Goal: Information Seeking & Learning: Learn about a topic

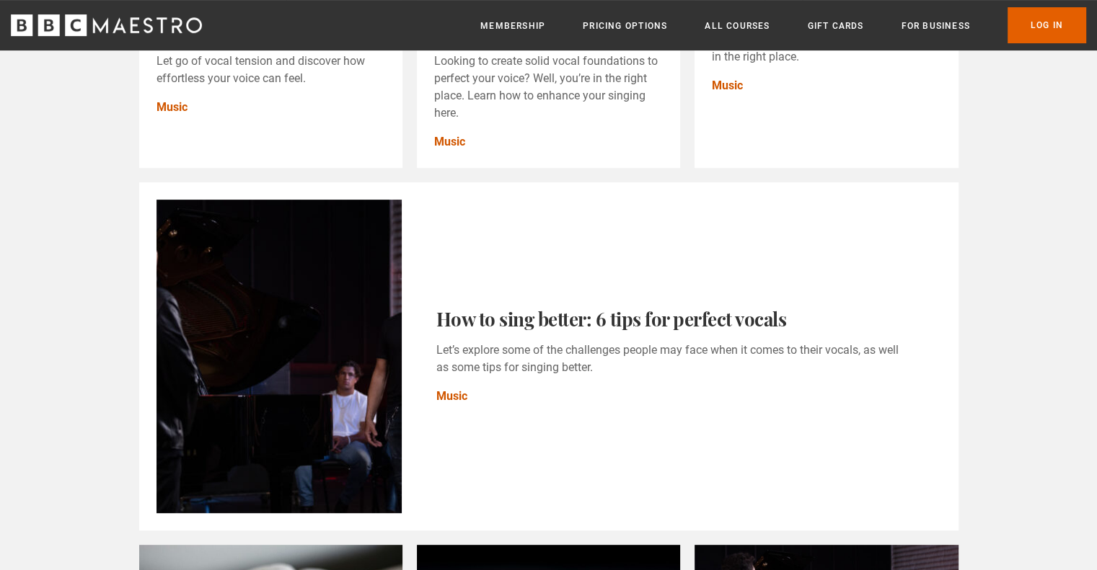
scroll to position [464, 0]
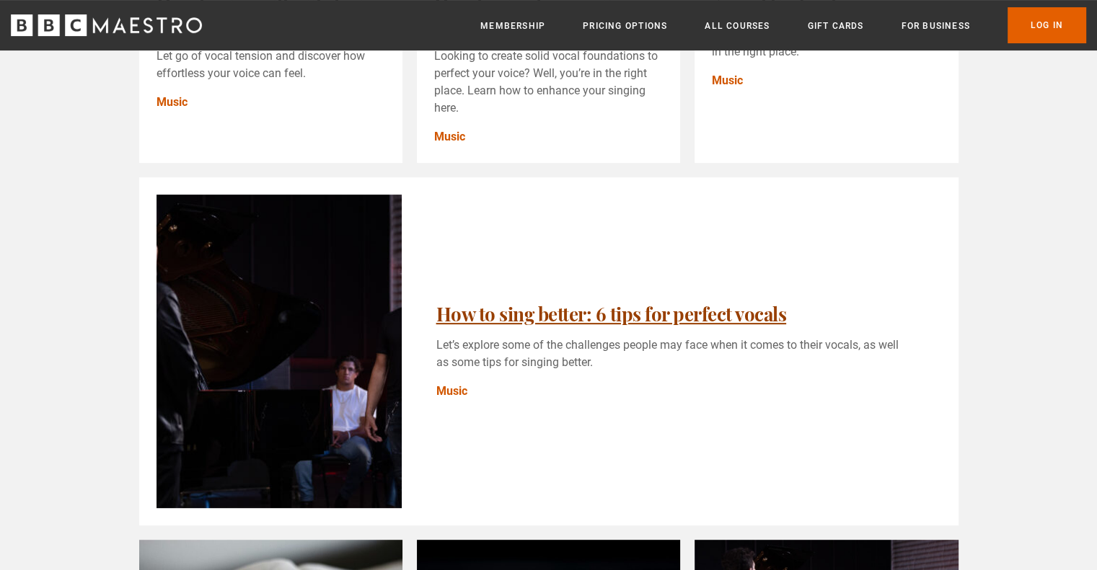
click at [508, 325] on link "How to sing better: 6 tips for perfect vocals" at bounding box center [611, 313] width 350 height 25
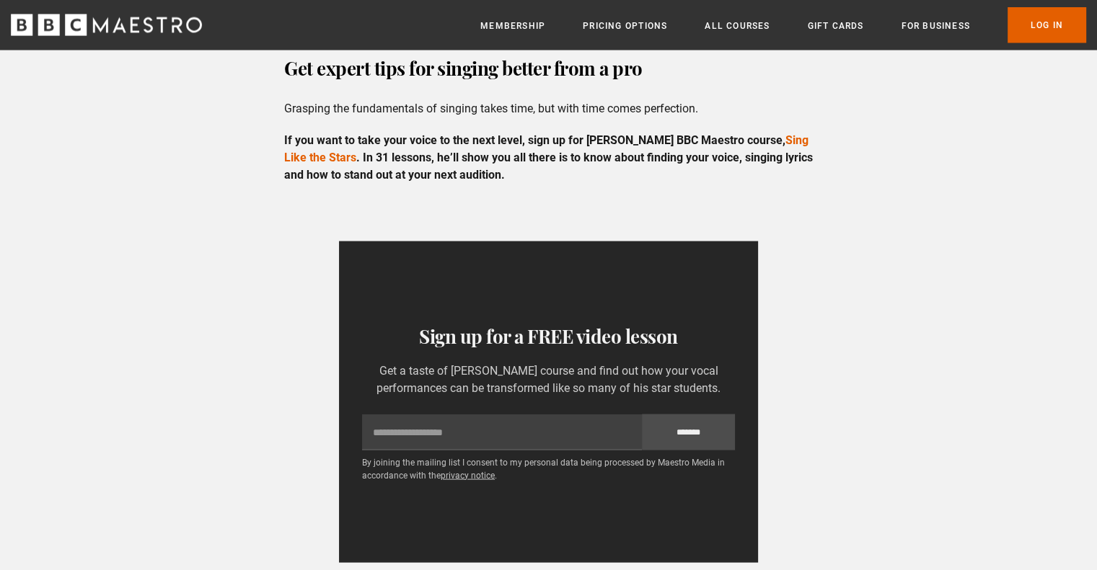
scroll to position [2883, 0]
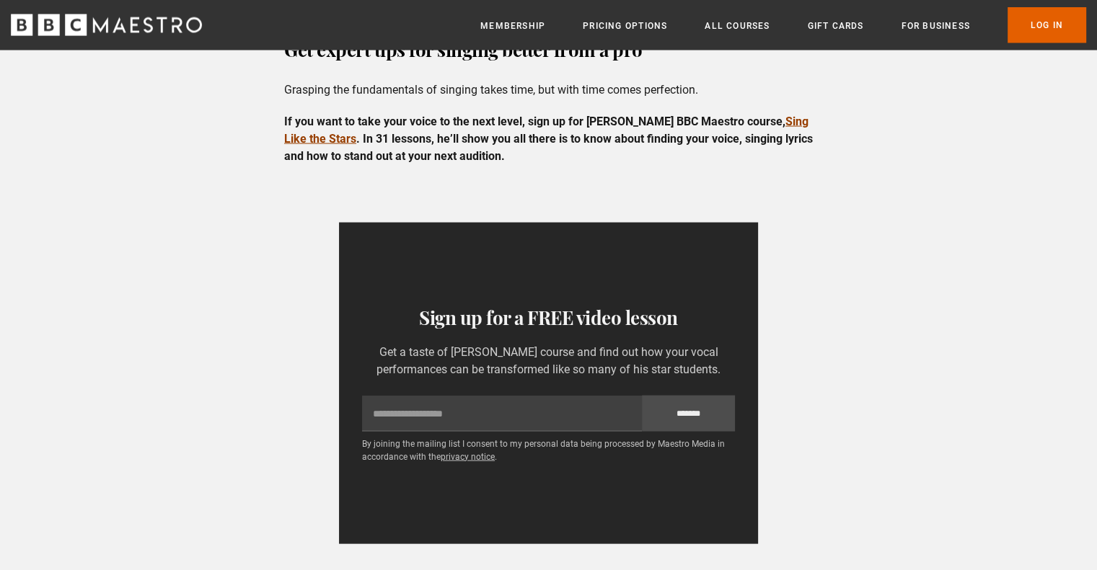
click at [781, 141] on link "Sing Like the Stars" at bounding box center [546, 130] width 524 height 31
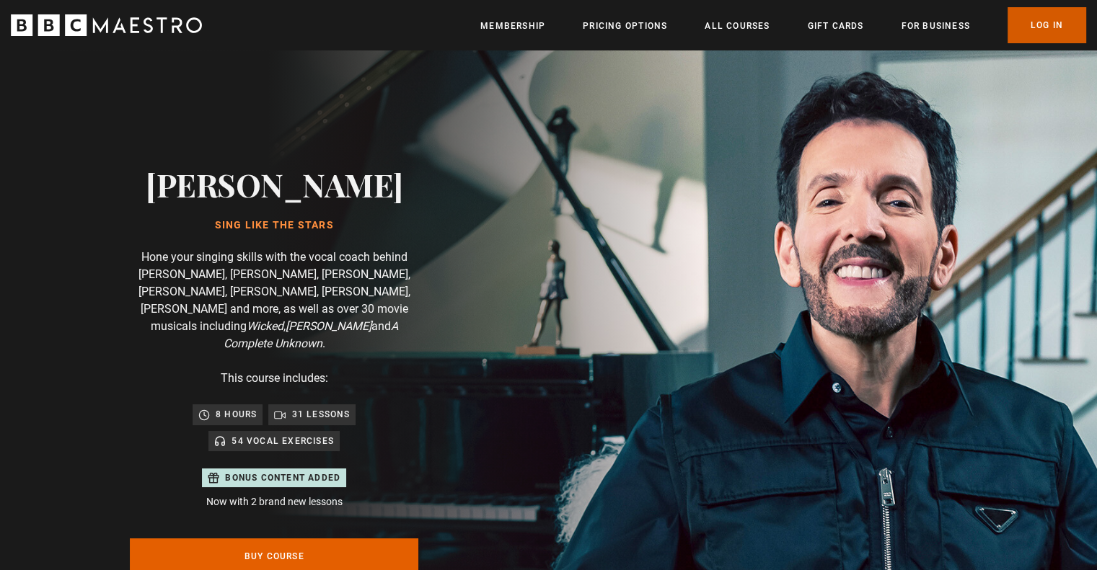
scroll to position [0, 566]
click at [1037, 27] on link "Log In" at bounding box center [1046, 25] width 79 height 36
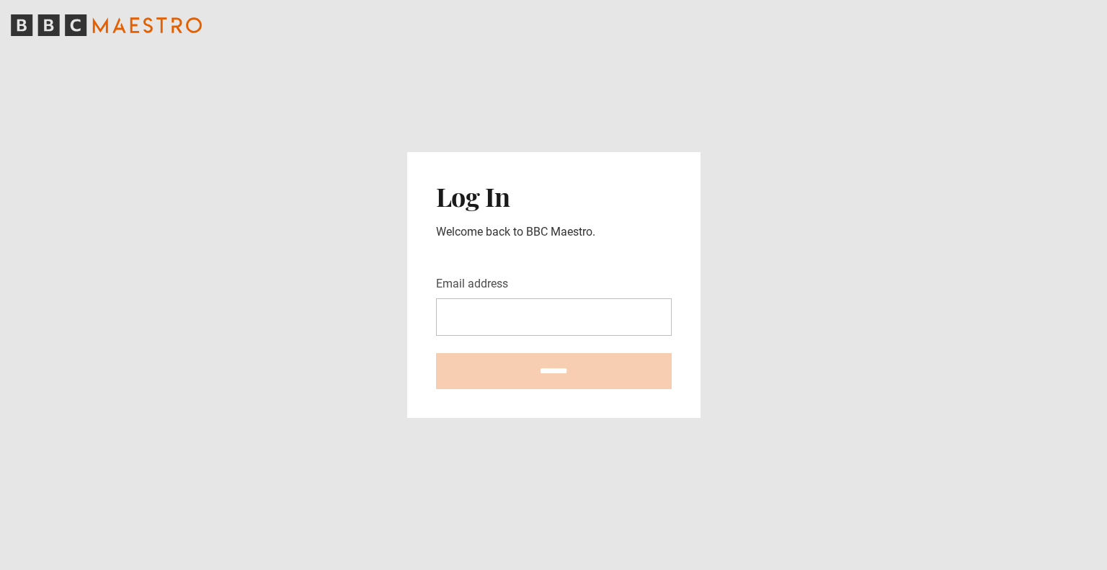
click at [549, 316] on input "Email address" at bounding box center [554, 316] width 236 height 37
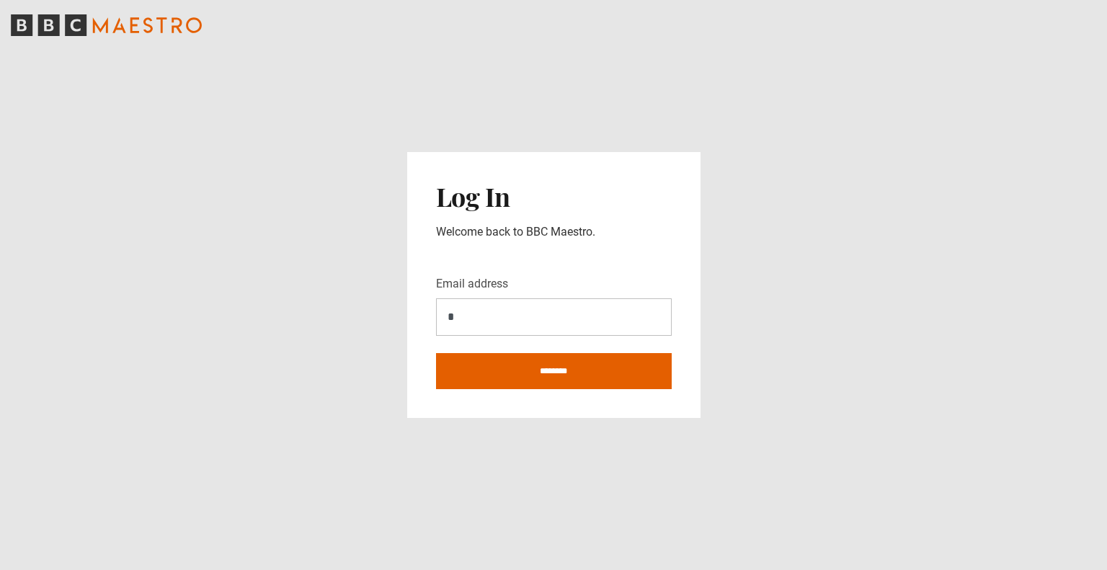
type input "**********"
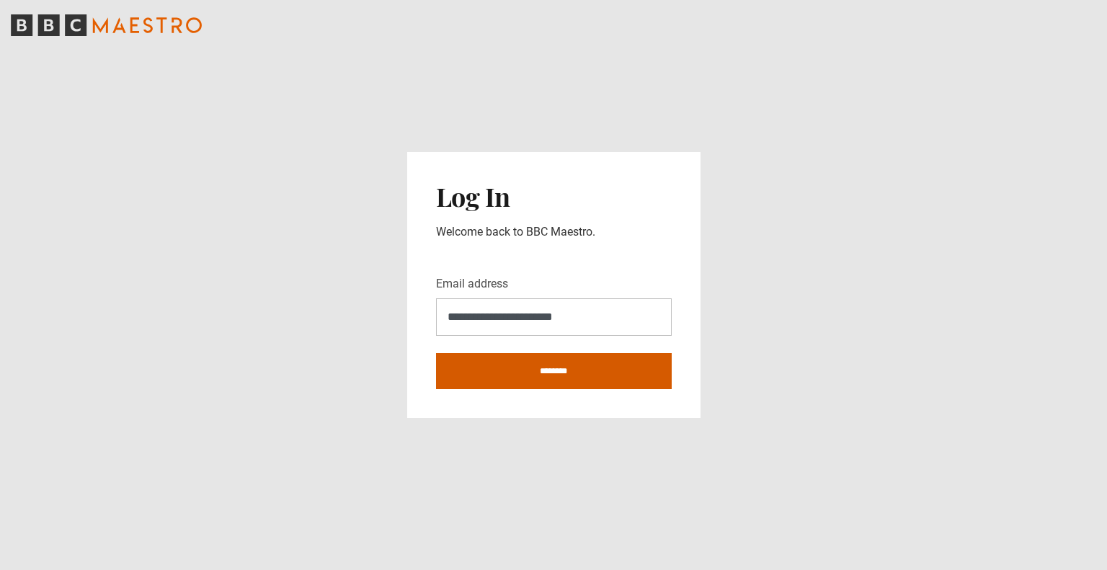
click at [553, 366] on input "********" at bounding box center [554, 371] width 236 height 36
type input "**********"
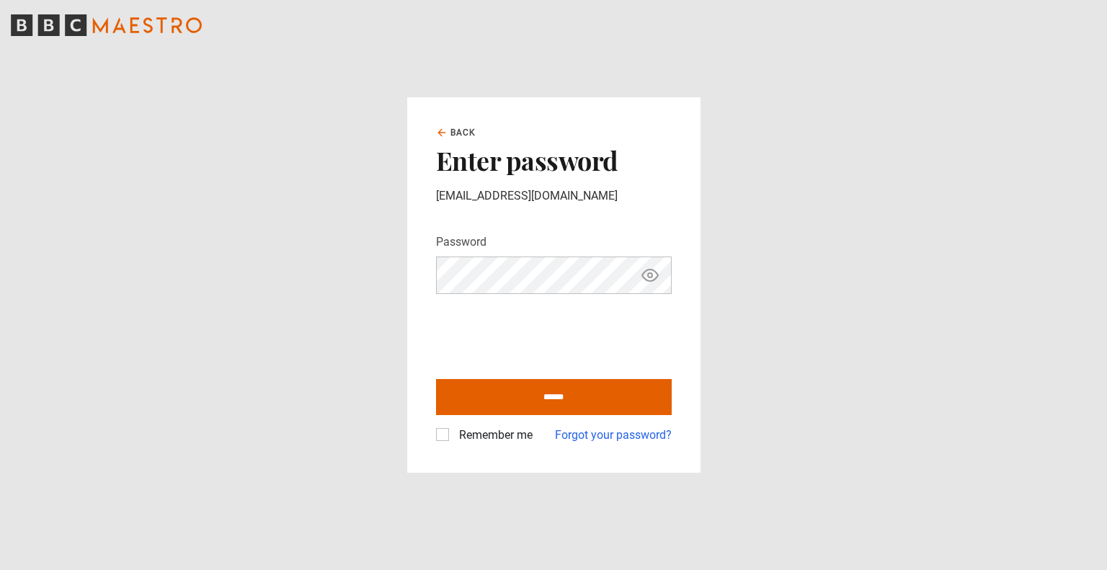
click at [649, 281] on icon "Show password" at bounding box center [650, 276] width 16 height 12
click at [649, 281] on icon "Hide password" at bounding box center [650, 276] width 16 height 12
click at [562, 398] on input "******" at bounding box center [554, 397] width 236 height 36
type input "**********"
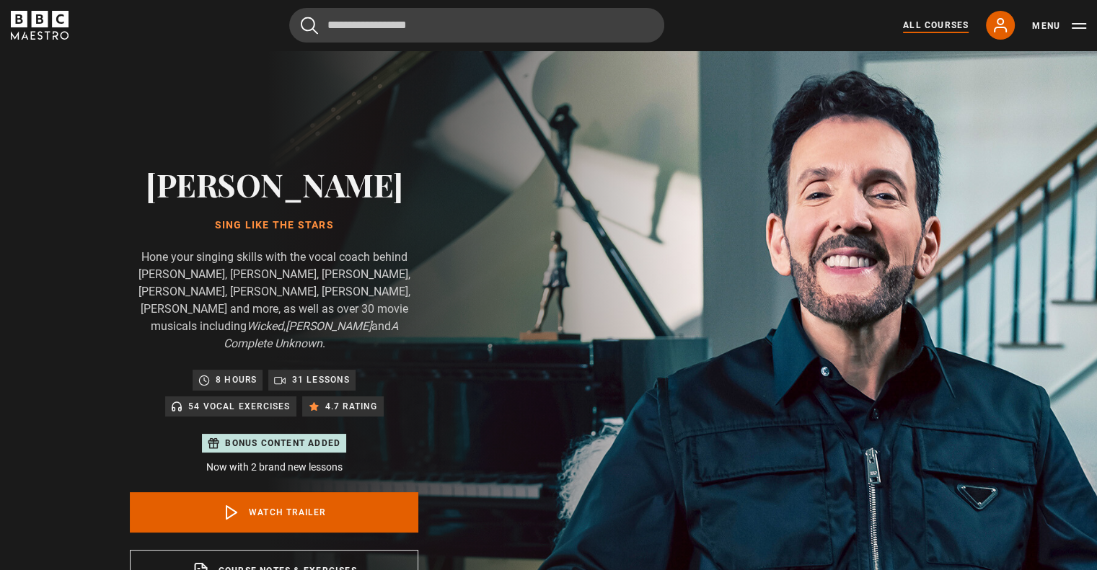
click at [940, 27] on link "All Courses" at bounding box center [936, 25] width 66 height 13
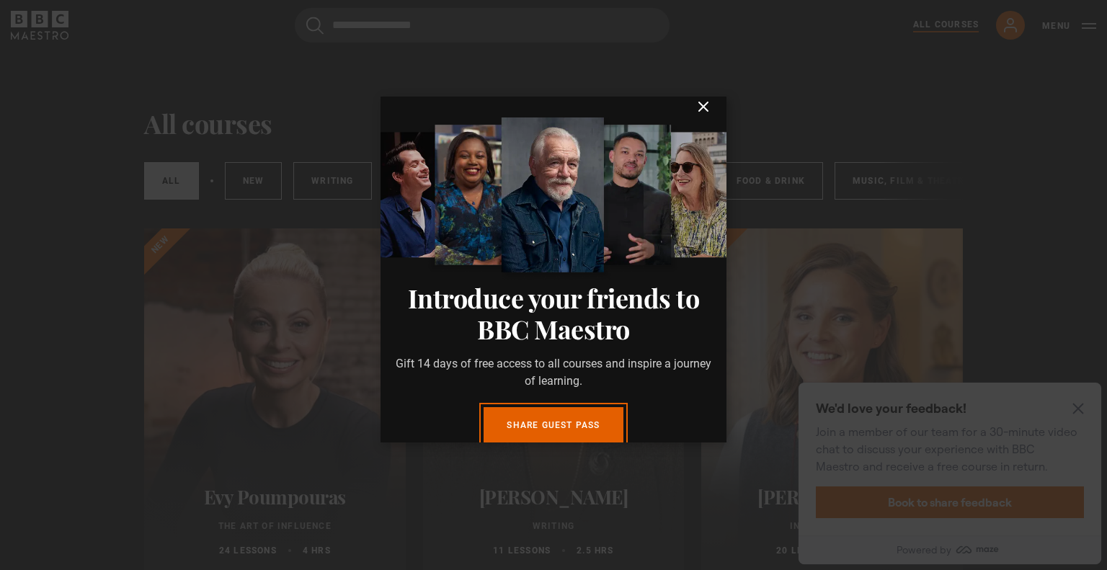
click at [696, 115] on icon "submit" at bounding box center [703, 106] width 17 height 17
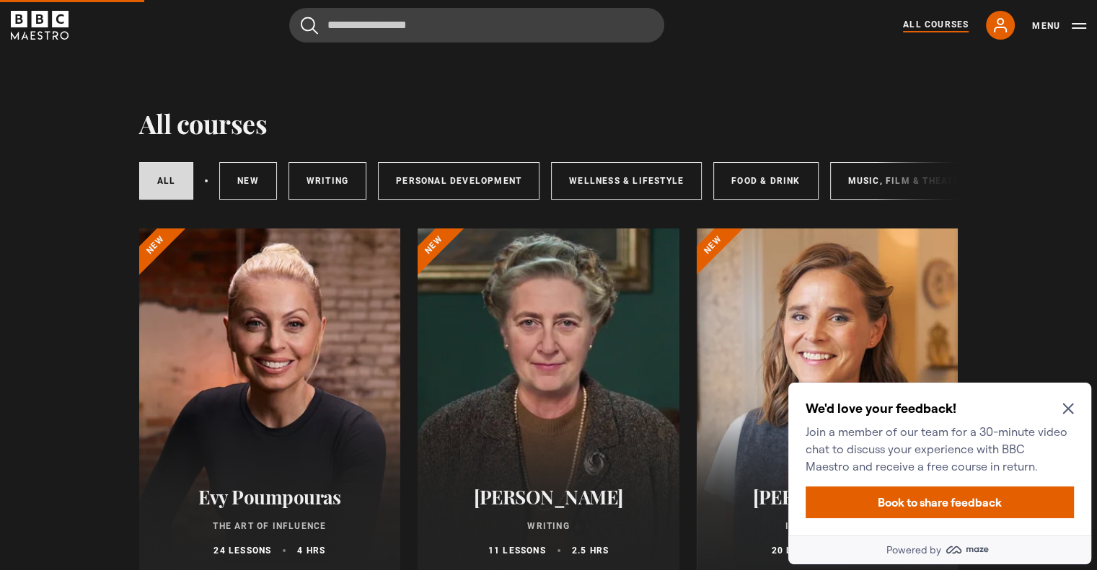
click at [1062, 407] on icon "Close Maze Prompt" at bounding box center [1068, 409] width 12 height 12
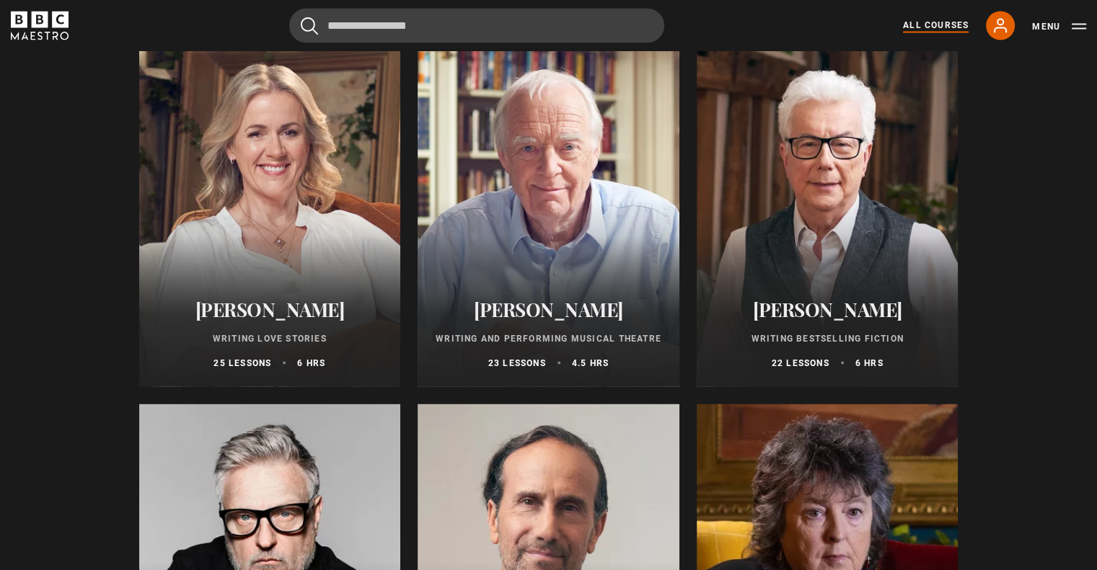
scroll to position [2709, 0]
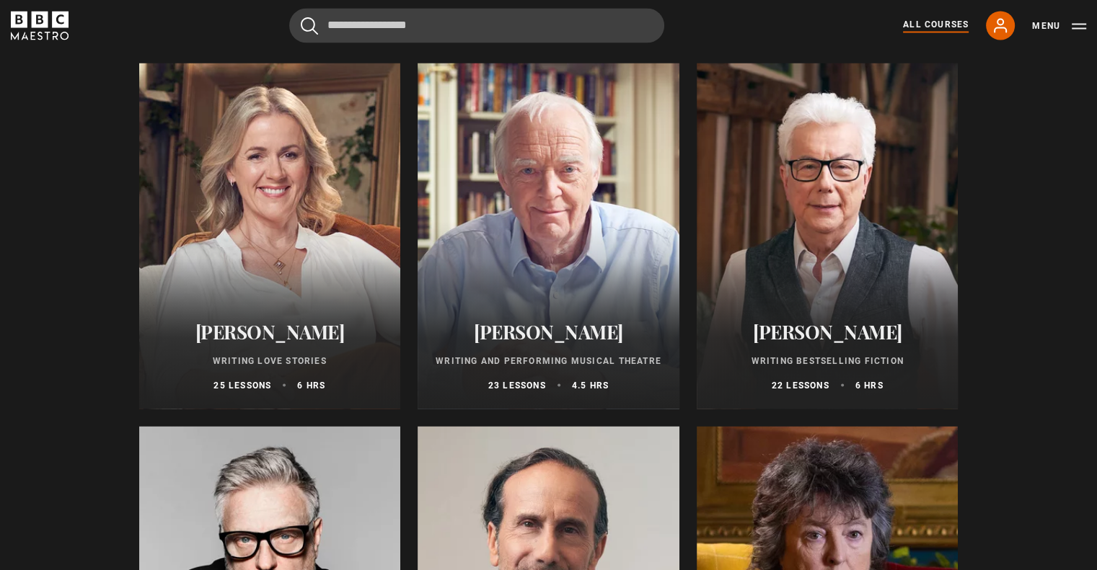
click at [565, 237] on div at bounding box center [548, 236] width 262 height 346
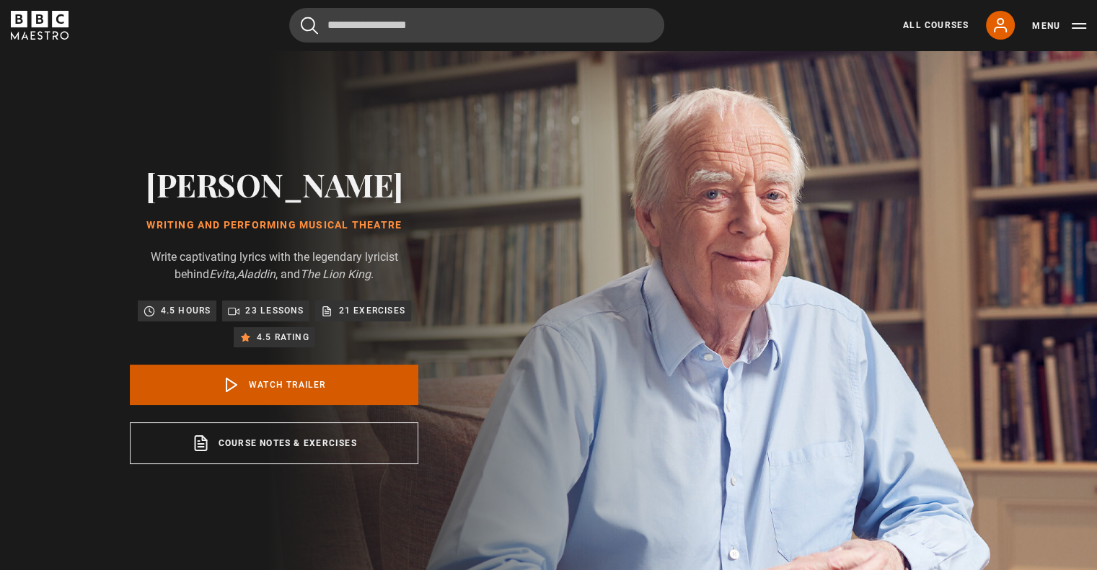
click at [311, 386] on link "Watch Trailer" at bounding box center [274, 385] width 288 height 40
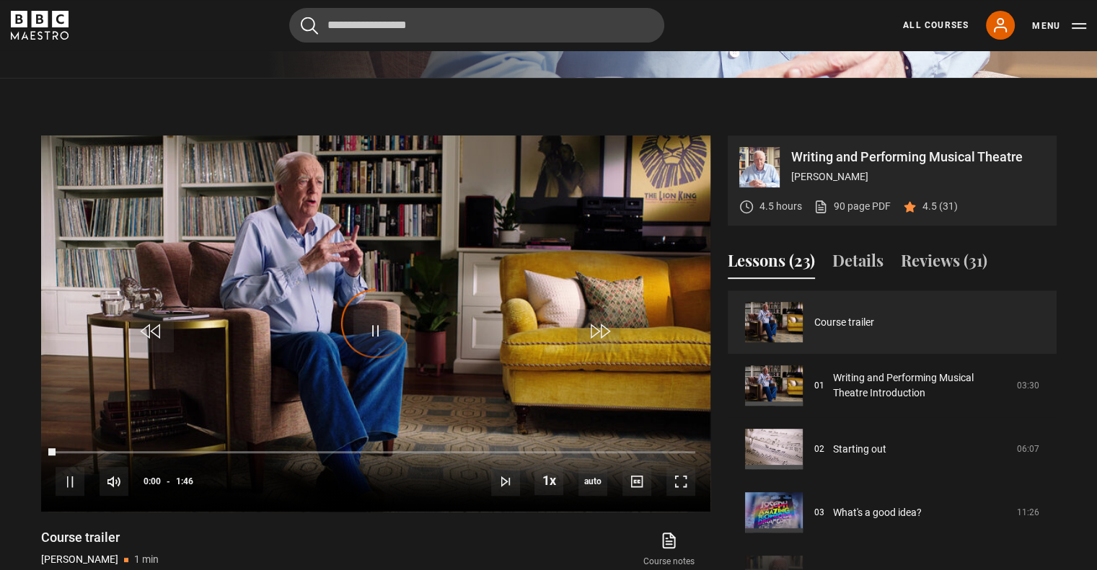
scroll to position [580, 0]
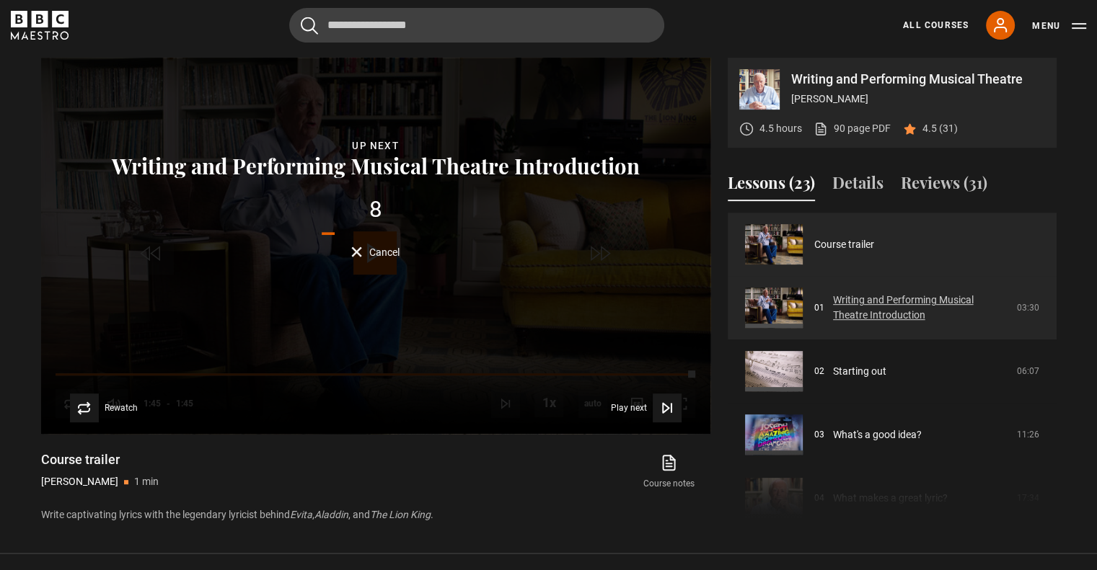
click at [833, 301] on link "Writing and Performing Musical Theatre Introduction" at bounding box center [920, 308] width 175 height 30
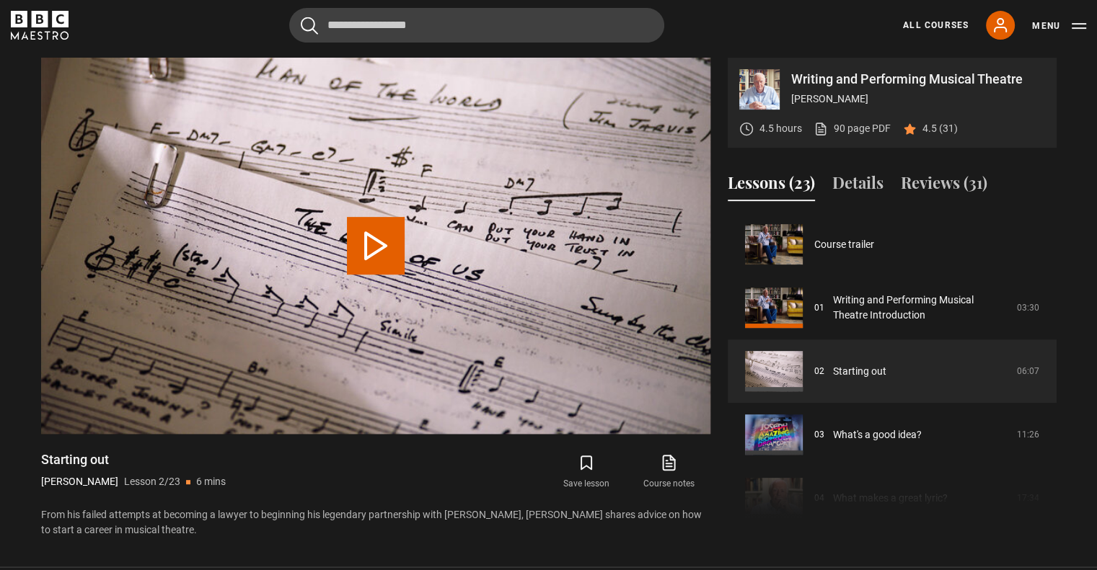
scroll to position [63, 0]
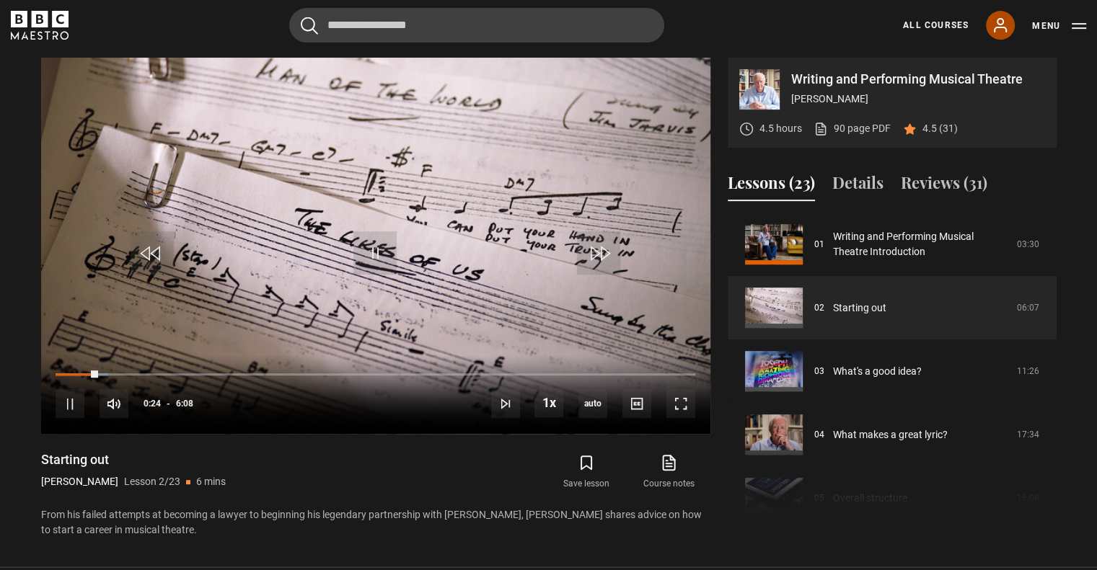
click at [998, 35] on link "My Account" at bounding box center [999, 25] width 29 height 29
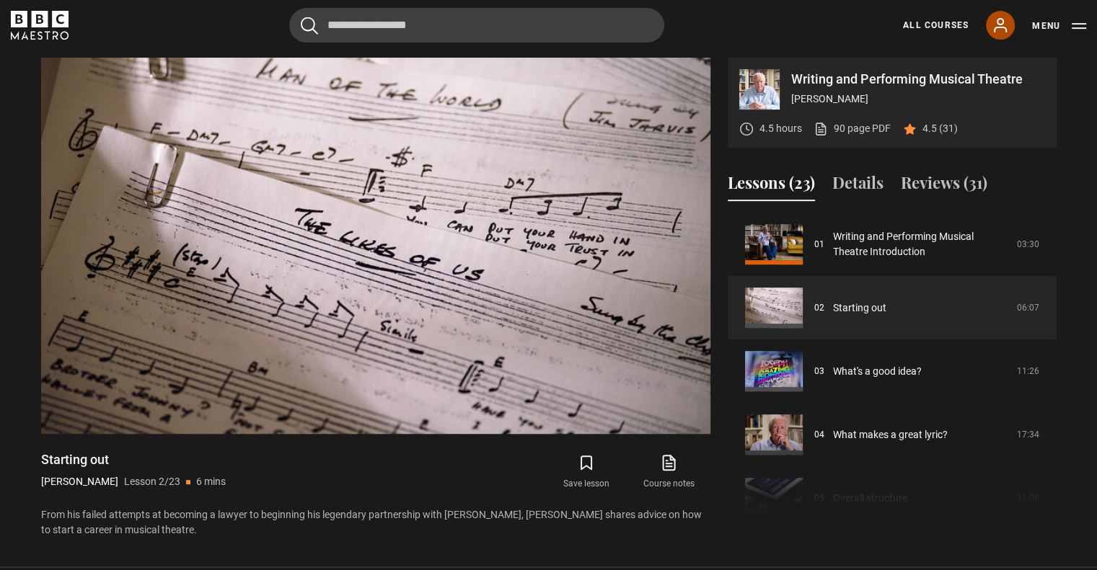
click at [999, 25] on icon at bounding box center [1000, 25] width 12 height 13
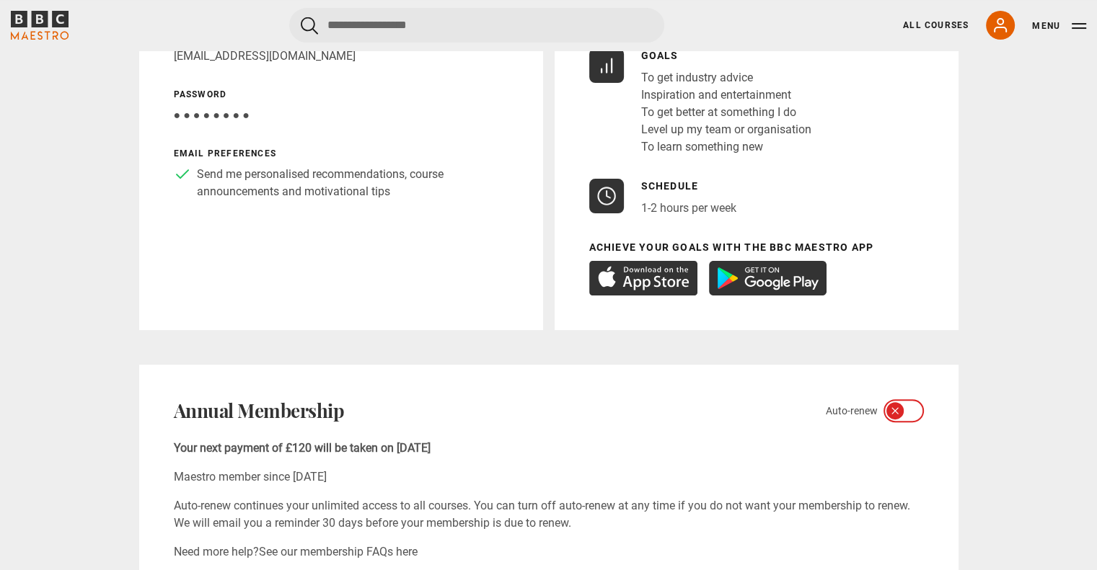
scroll to position [297, 0]
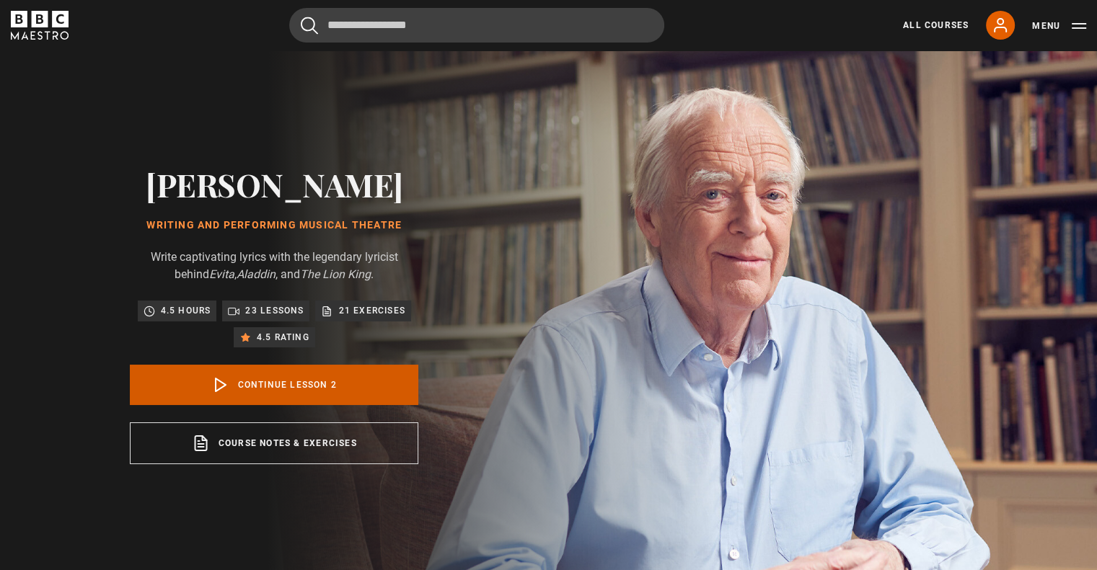
scroll to position [63, 0]
click at [323, 381] on link "Continue lesson 2" at bounding box center [274, 385] width 288 height 40
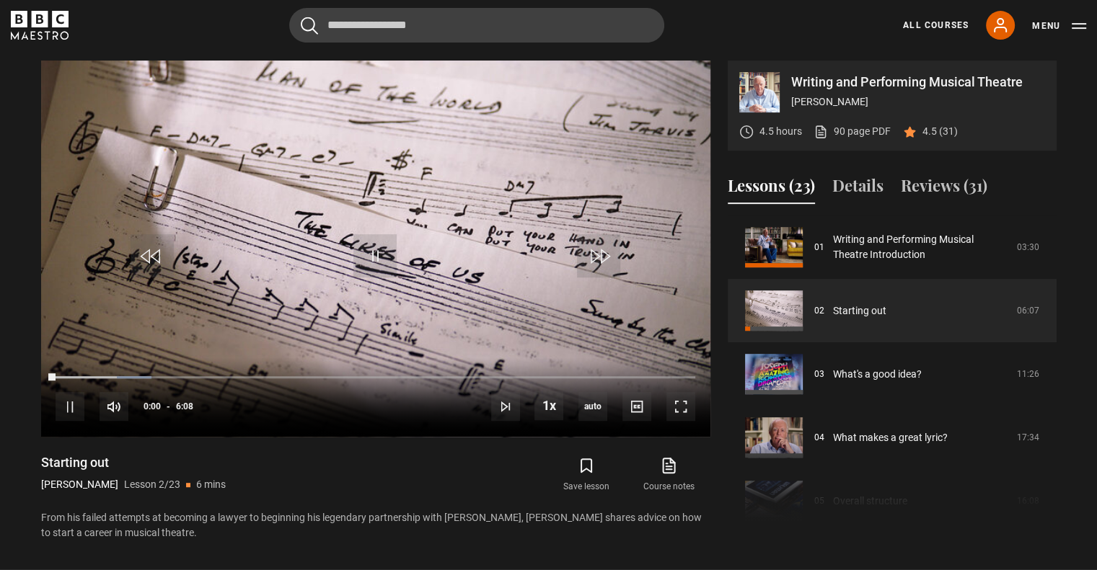
scroll to position [580, 0]
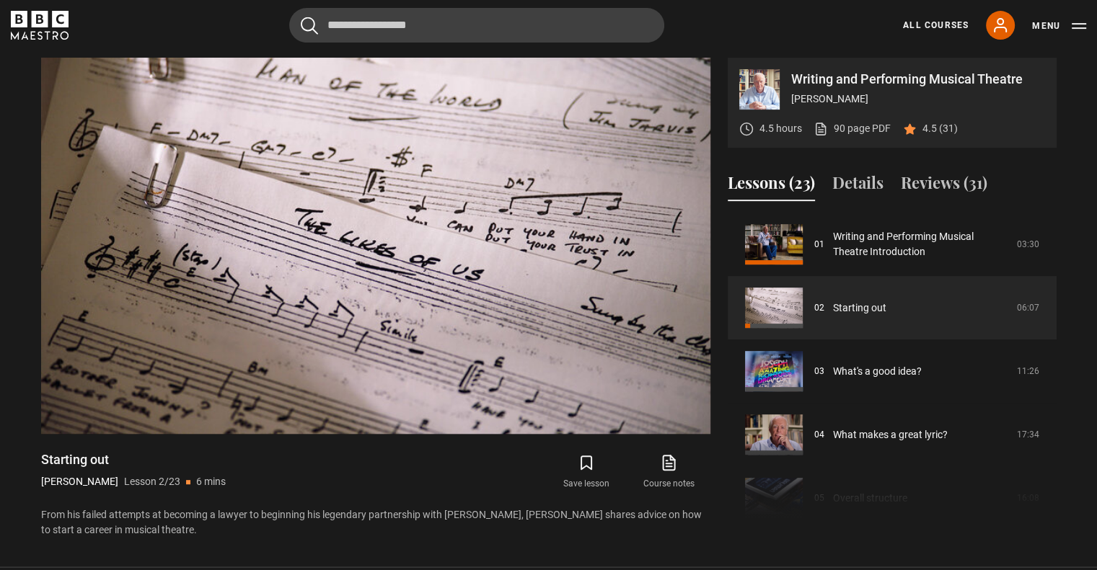
click at [323, 381] on video-js "Video Player is loading. Play Lesson Starting out 10s Skip Back 10 seconds Paus…" at bounding box center [375, 246] width 669 height 376
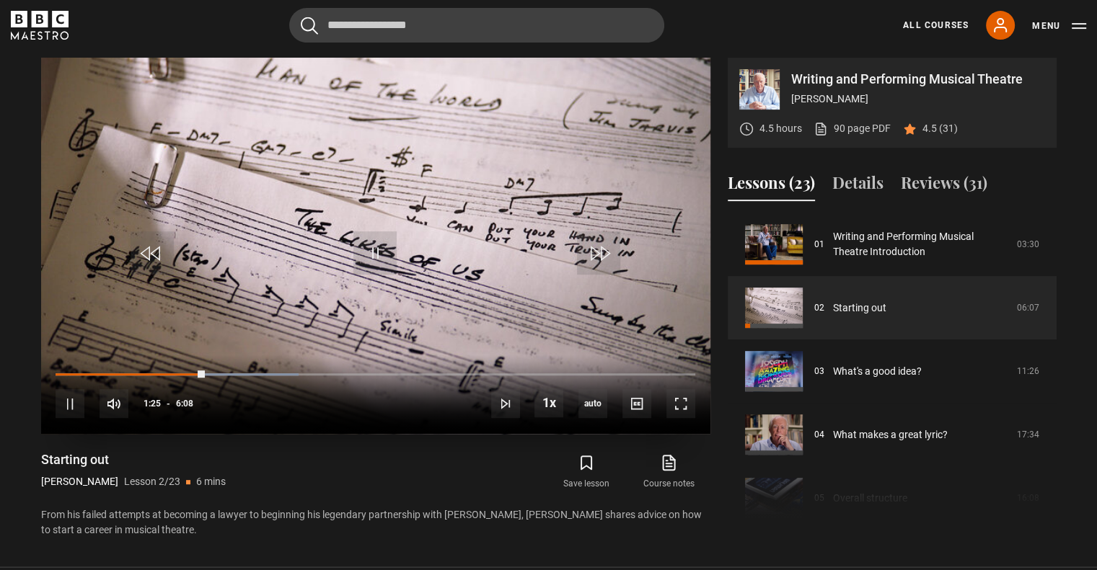
click at [291, 199] on video "Video Player" at bounding box center [375, 246] width 669 height 376
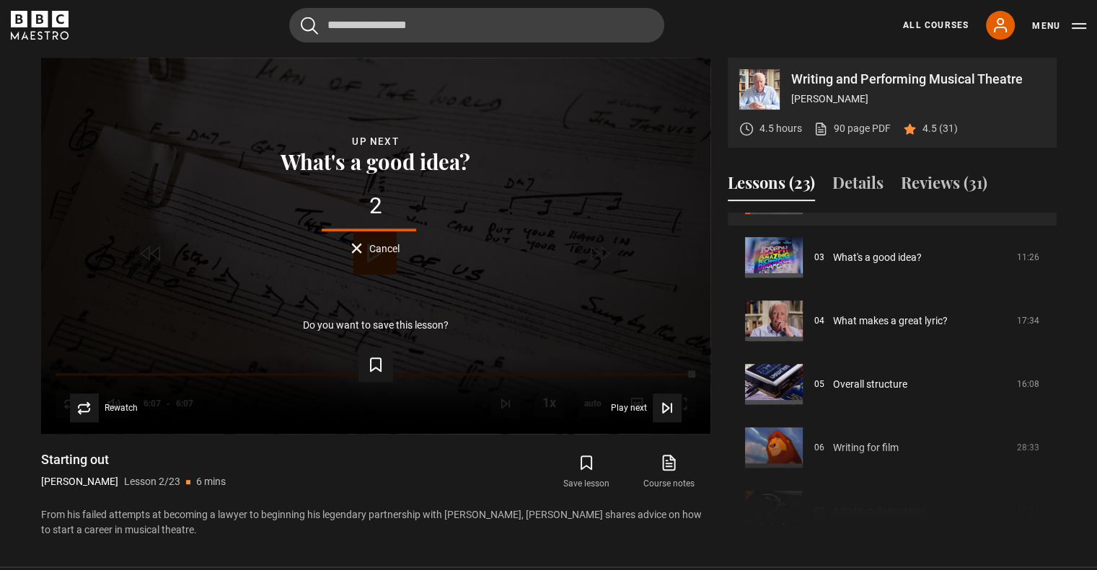
scroll to position [180, 0]
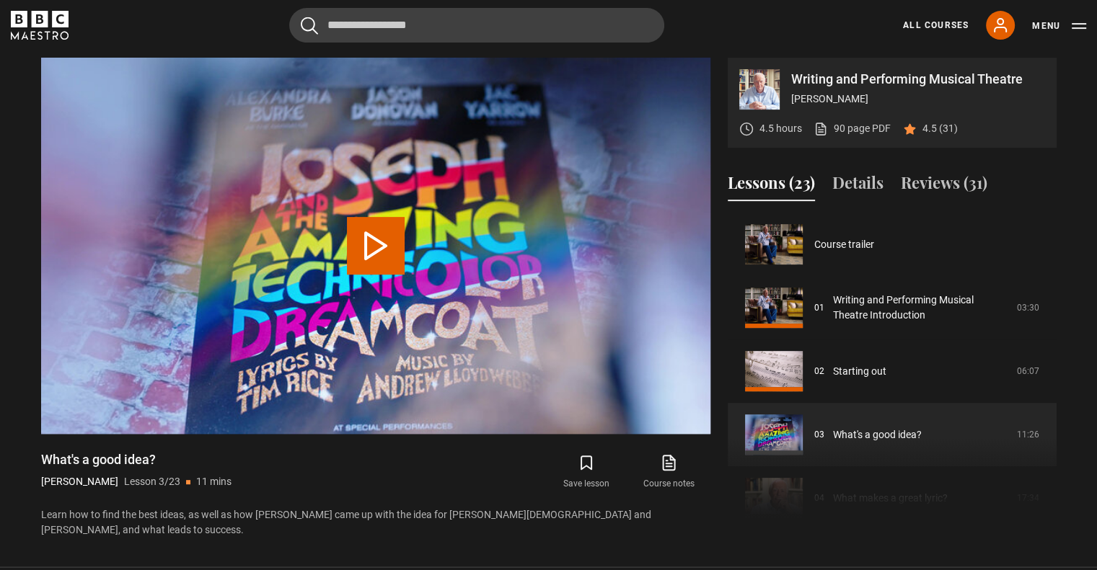
scroll to position [127, 0]
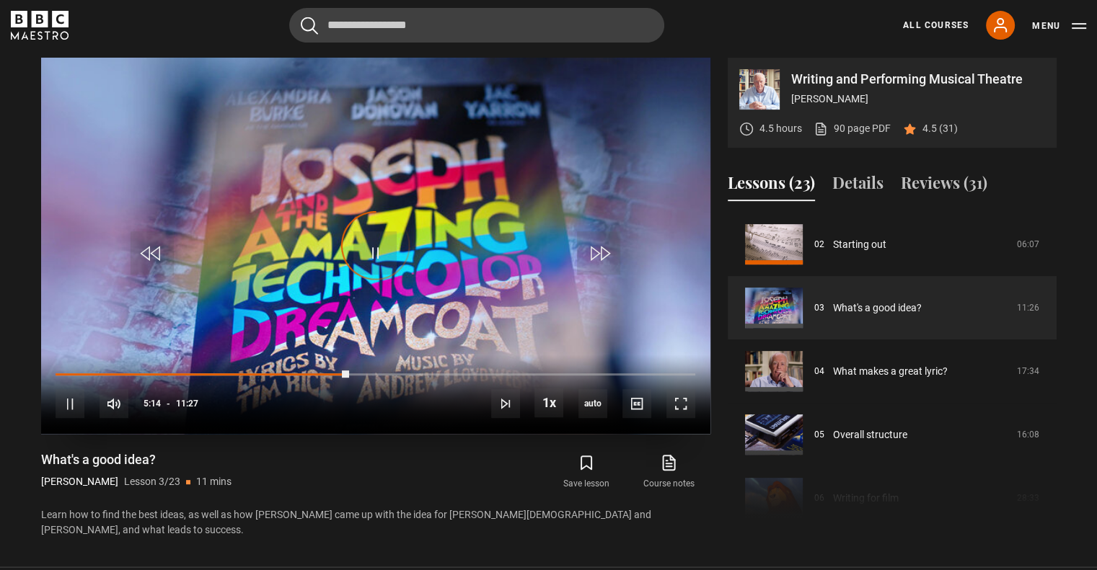
click at [399, 235] on div "Video Player is loading." at bounding box center [376, 246] width 72 height 72
click at [371, 249] on div "Video Player is loading." at bounding box center [376, 246] width 72 height 72
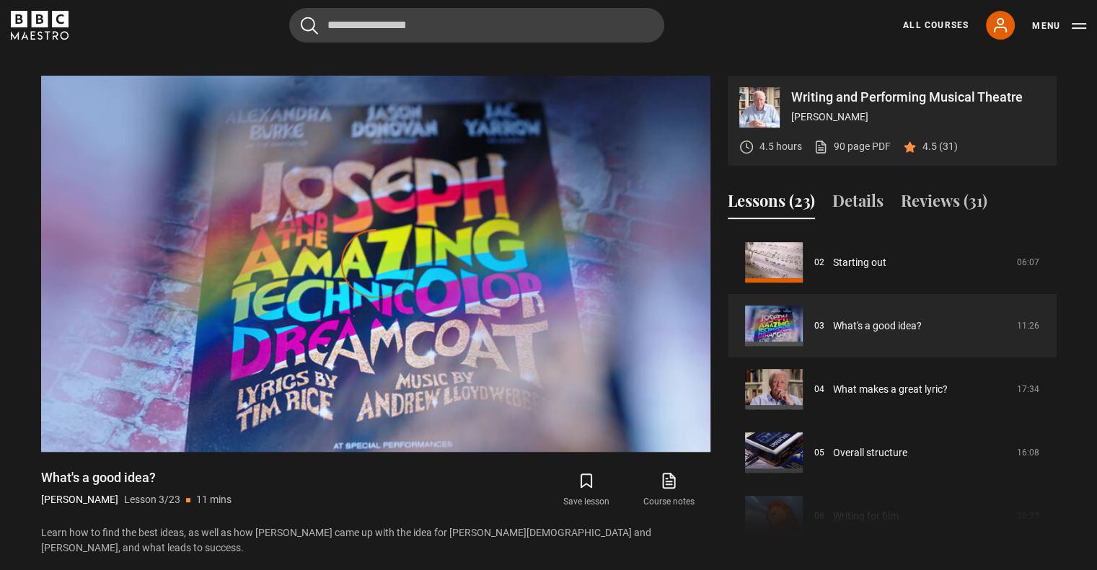
scroll to position [559, 0]
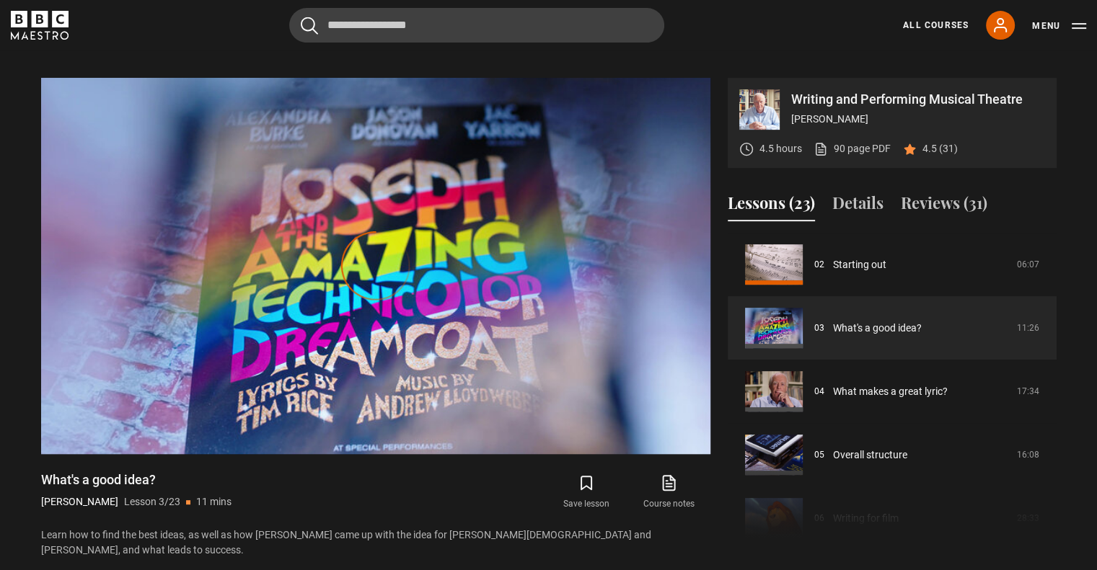
drag, startPoint x: 1056, startPoint y: 281, endPoint x: 1055, endPoint y: 301, distance: 19.5
click at [1055, 301] on div "Writing and Performing Musical Theatre [PERSON_NAME] 4.5 hours 90 page PDF (ope…" at bounding box center [549, 318] width 1038 height 480
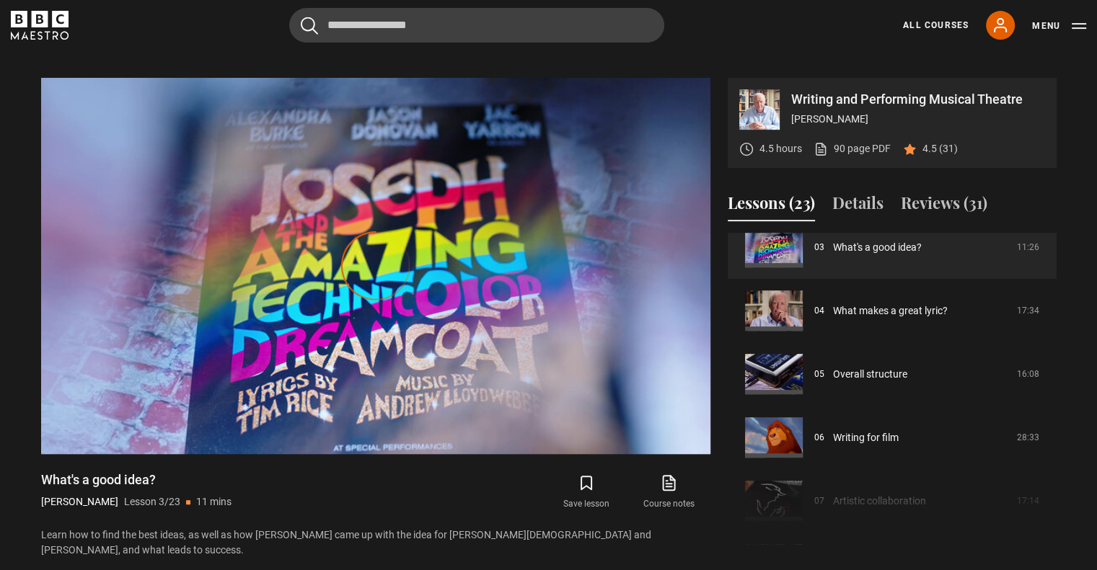
scroll to position [213, 0]
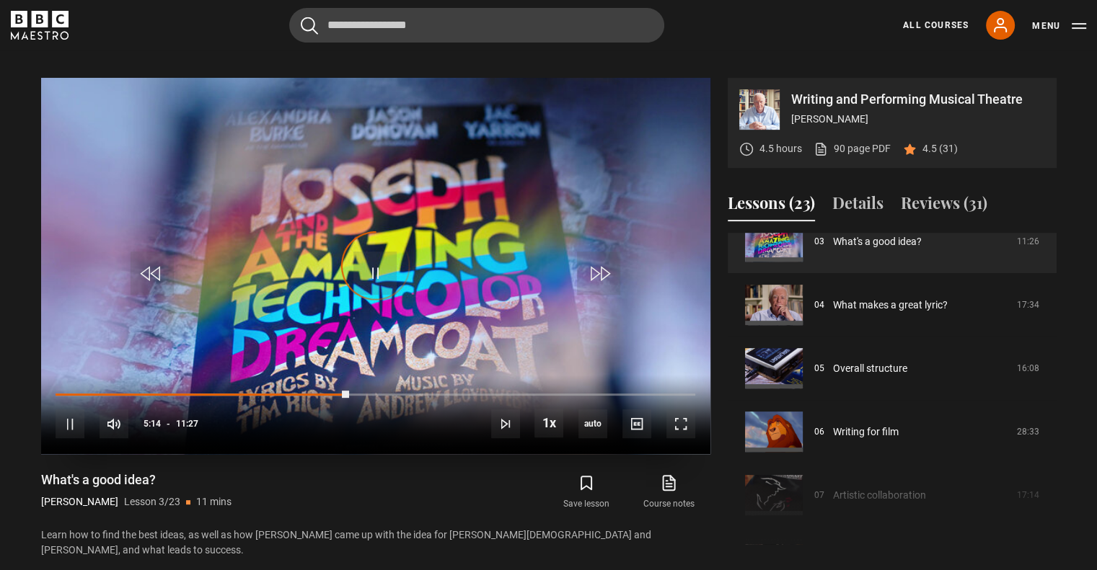
click at [365, 266] on div "Video Player is loading." at bounding box center [376, 266] width 72 height 72
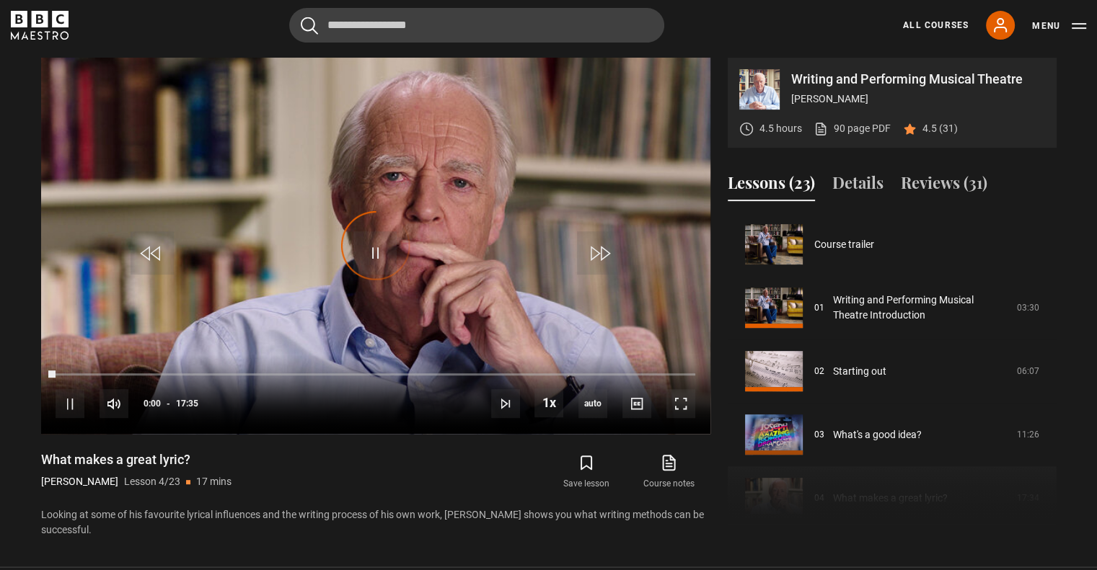
scroll to position [190, 0]
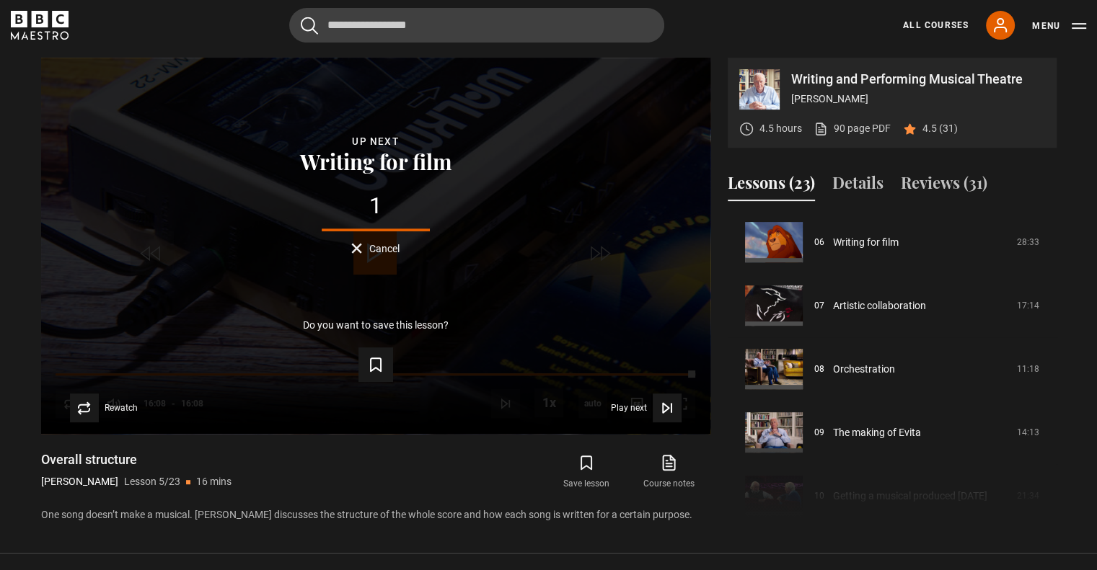
scroll to position [389, 0]
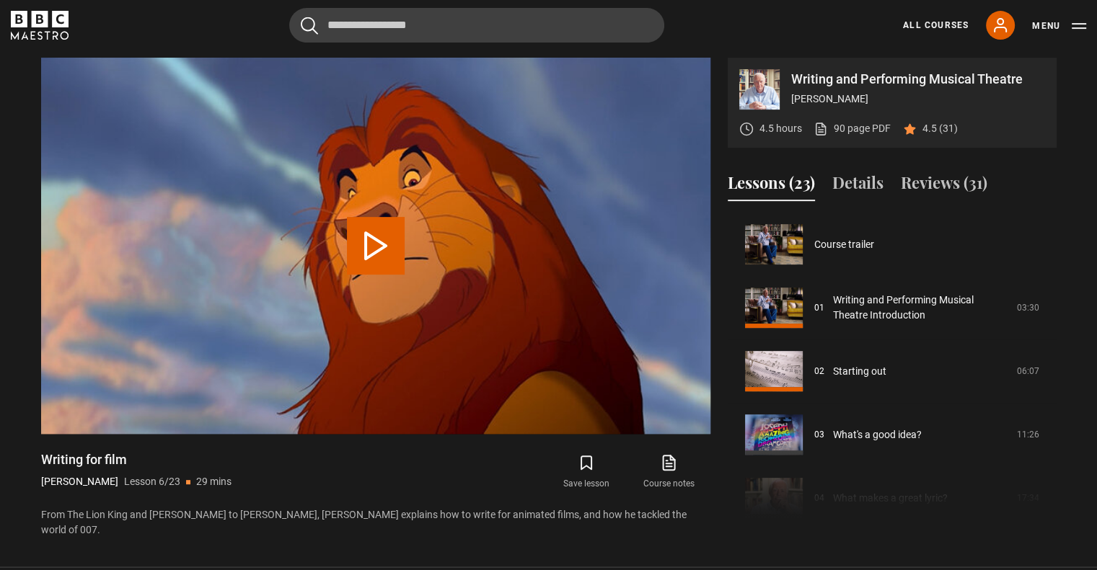
scroll to position [317, 0]
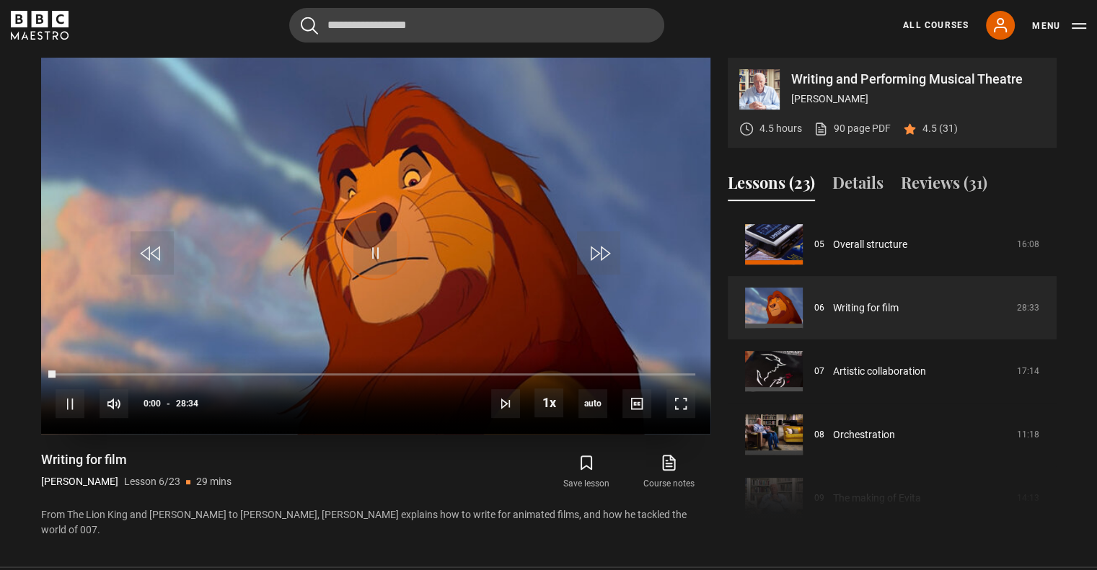
click at [374, 249] on div "Video Player is loading." at bounding box center [376, 246] width 72 height 72
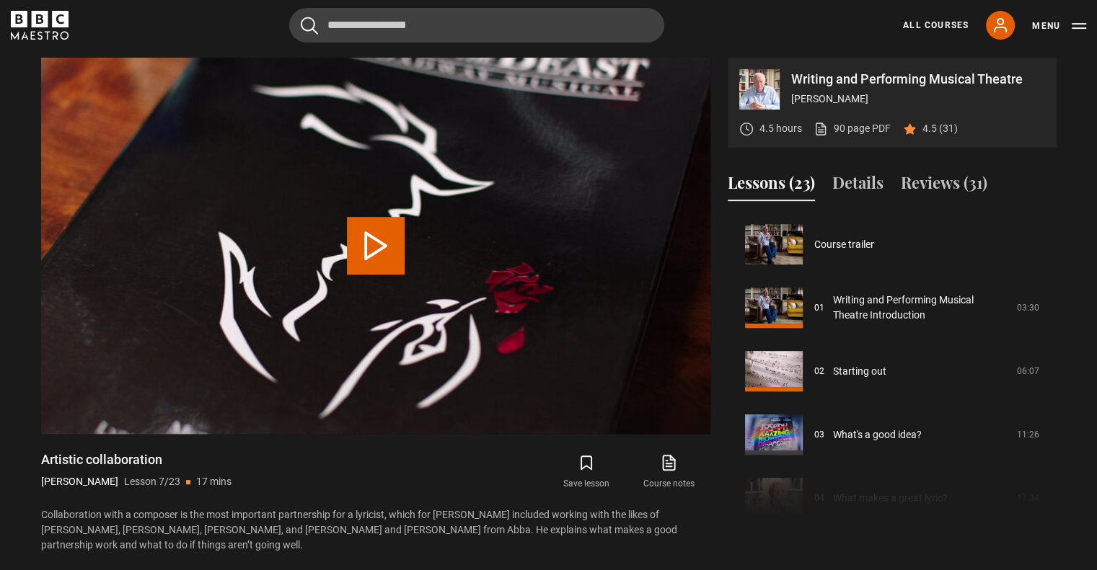
scroll to position [381, 0]
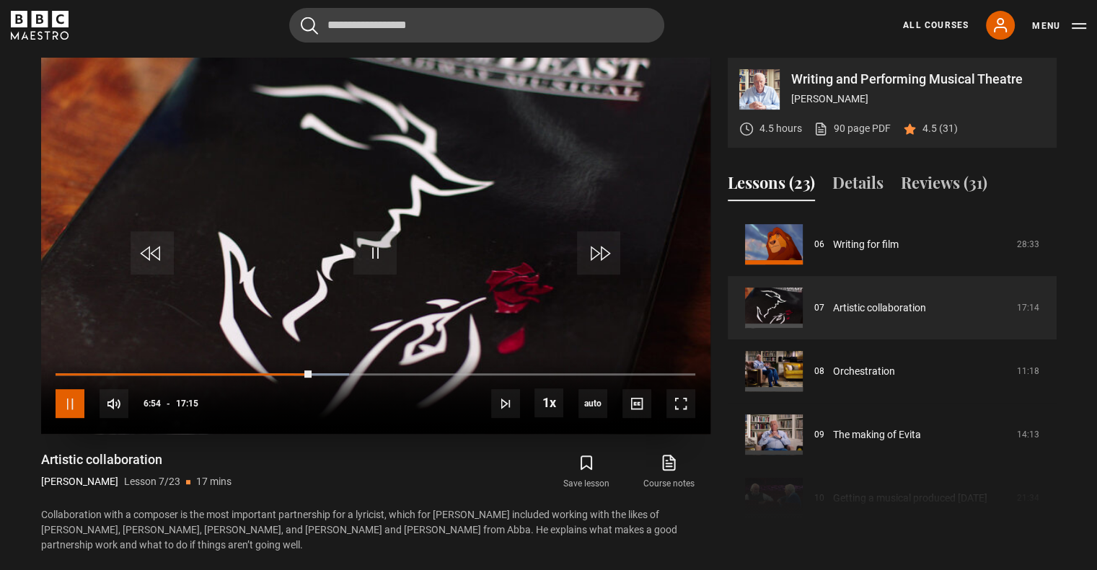
click at [72, 398] on span "Video Player" at bounding box center [70, 403] width 29 height 29
